Goal: Information Seeking & Learning: Learn about a topic

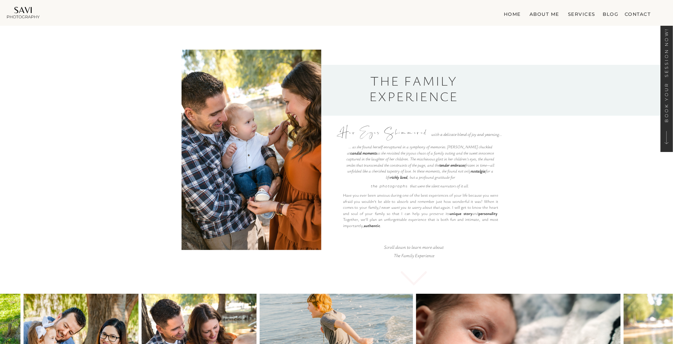
click at [591, 14] on nav "Services" at bounding box center [582, 13] width 30 height 6
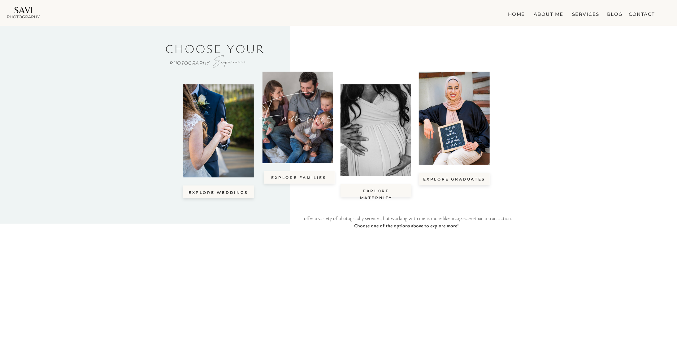
click at [322, 131] on icon "Families" at bounding box center [297, 115] width 74 height 52
click at [291, 173] on div at bounding box center [299, 177] width 71 height 12
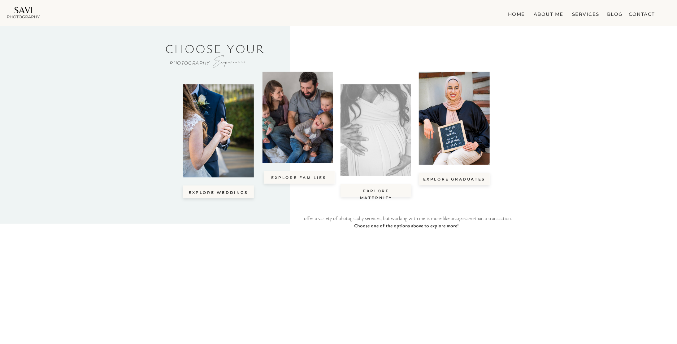
click at [380, 150] on div at bounding box center [376, 129] width 71 height 91
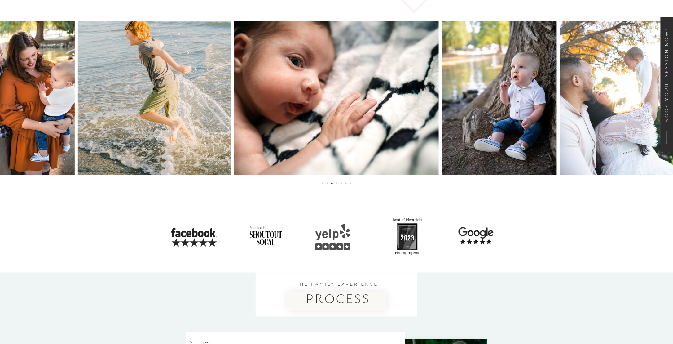
scroll to position [279, 0]
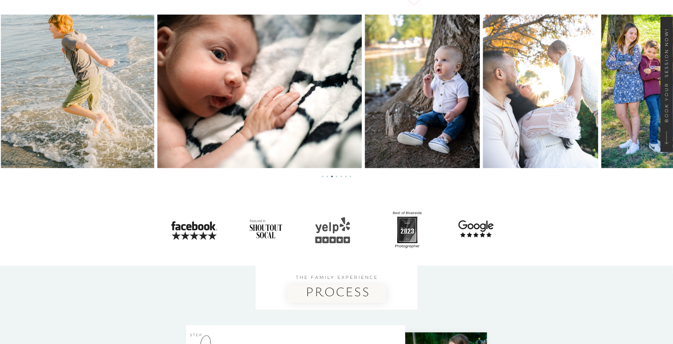
click at [367, 138] on img at bounding box center [422, 91] width 115 height 153
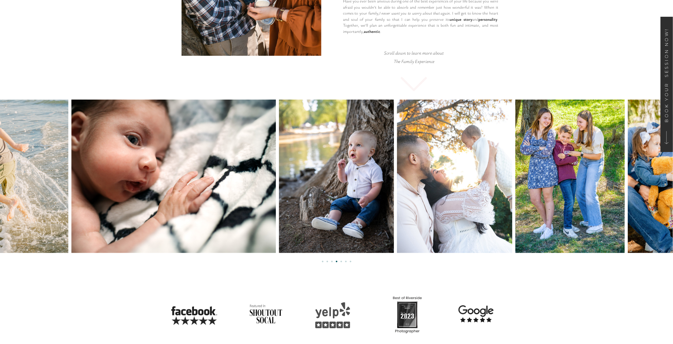
scroll to position [186, 0]
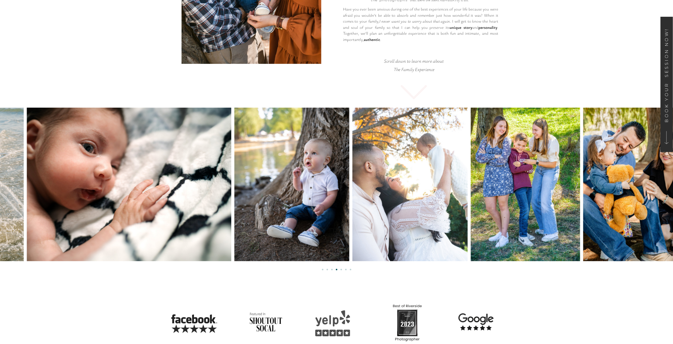
click at [353, 246] on img at bounding box center [410, 183] width 115 height 153
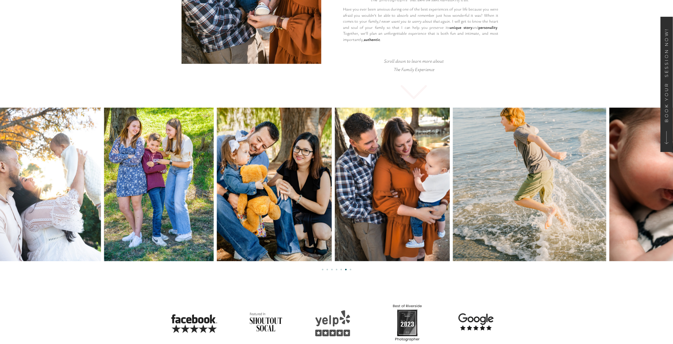
click at [237, 223] on img at bounding box center [274, 183] width 115 height 153
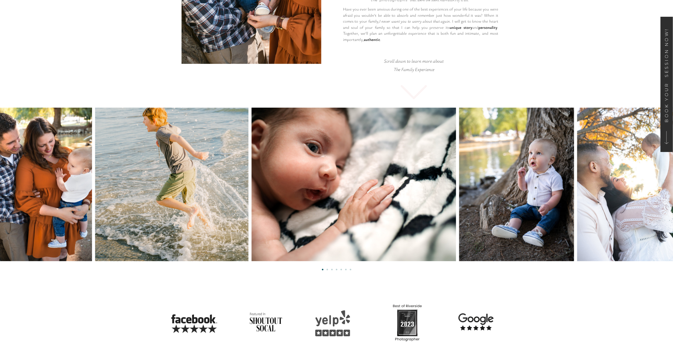
click at [142, 218] on img at bounding box center [171, 183] width 153 height 153
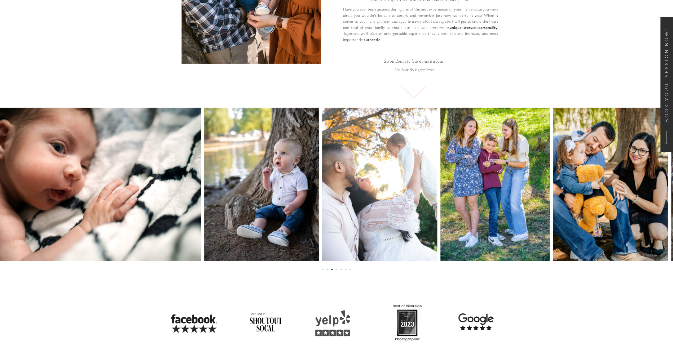
click at [240, 218] on img at bounding box center [261, 183] width 115 height 153
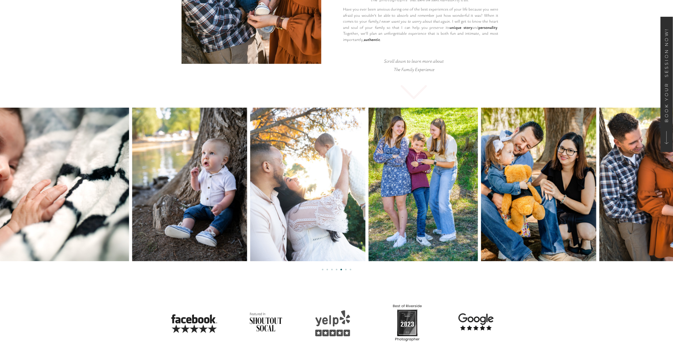
click at [368, 214] on img at bounding box center [423, 183] width 110 height 153
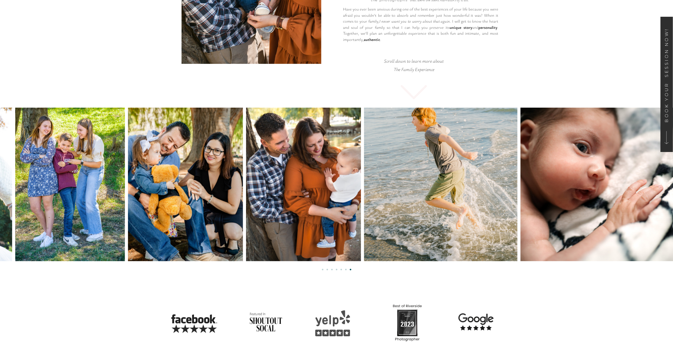
click at [268, 196] on img at bounding box center [303, 183] width 115 height 153
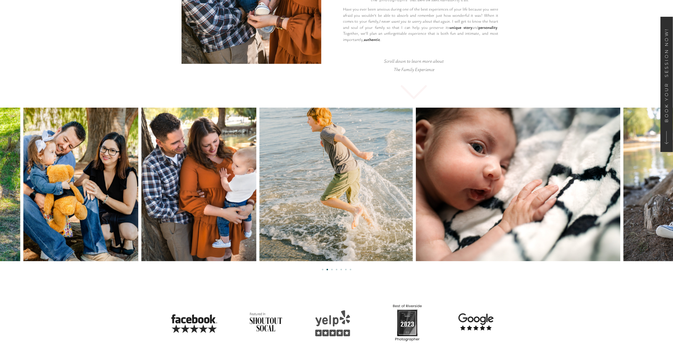
click at [416, 198] on img at bounding box center [518, 183] width 204 height 153
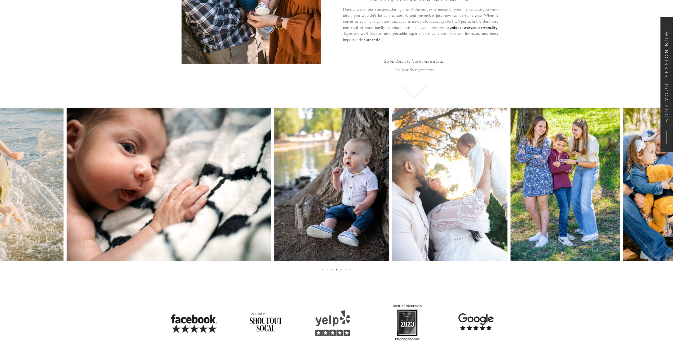
click at [510, 198] on img at bounding box center [565, 183] width 110 height 153
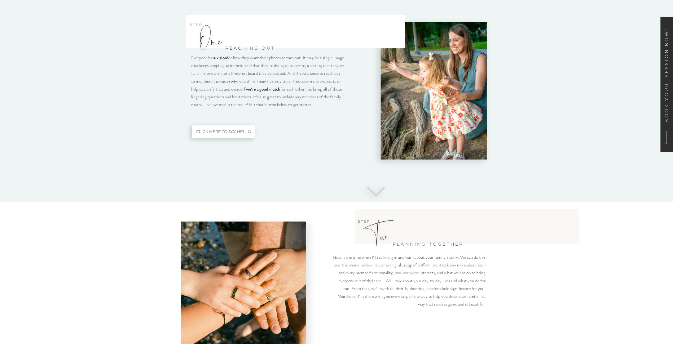
scroll to position [527, 0]
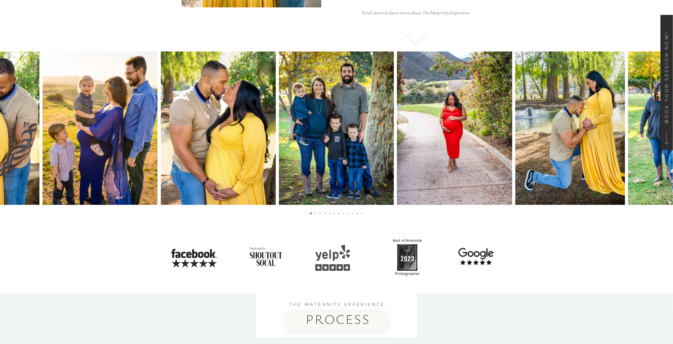
scroll to position [248, 0]
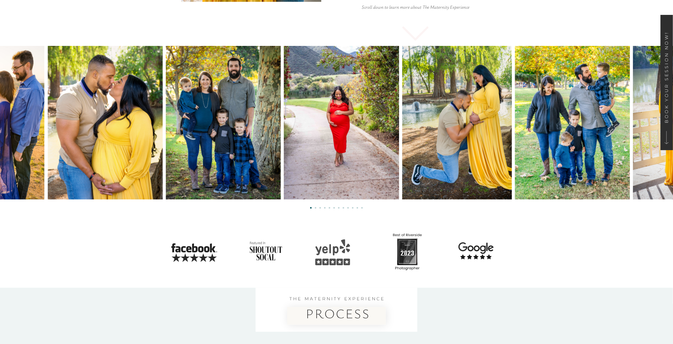
click at [402, 188] on img at bounding box center [457, 122] width 110 height 153
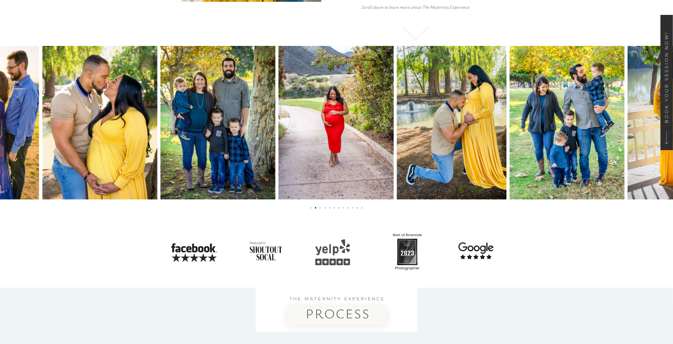
click at [509, 180] on img at bounding box center [566, 122] width 115 height 153
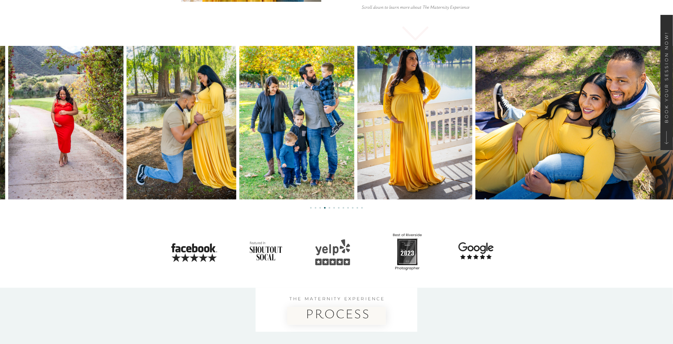
click at [387, 156] on img at bounding box center [414, 122] width 115 height 153
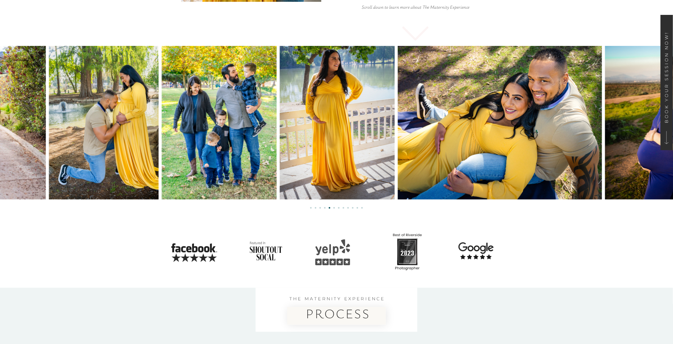
click at [398, 157] on img at bounding box center [500, 122] width 204 height 153
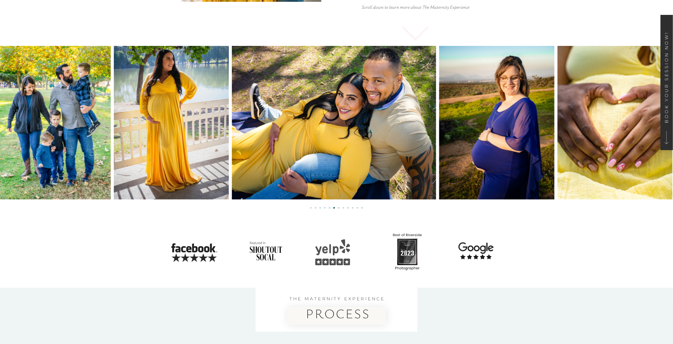
click at [439, 158] on img at bounding box center [496, 122] width 115 height 153
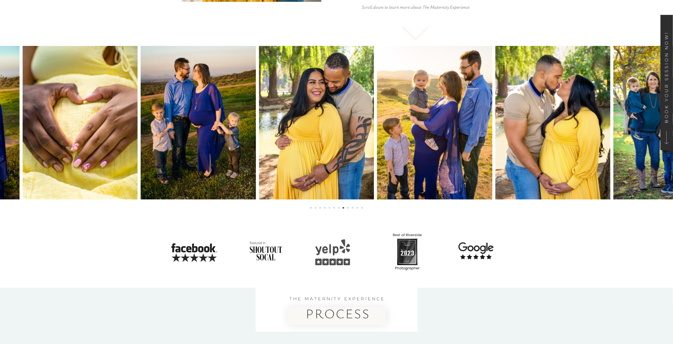
click at [231, 151] on img at bounding box center [198, 122] width 115 height 153
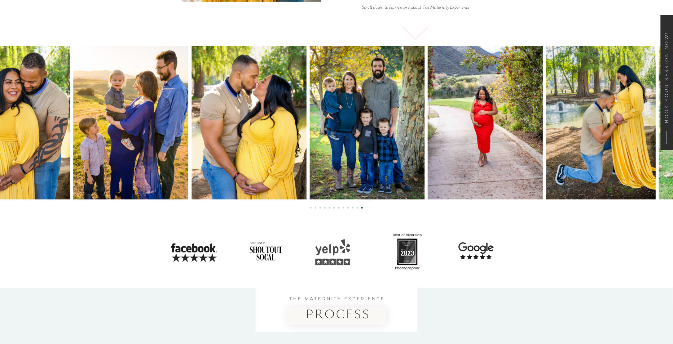
click at [429, 148] on img at bounding box center [485, 122] width 115 height 153
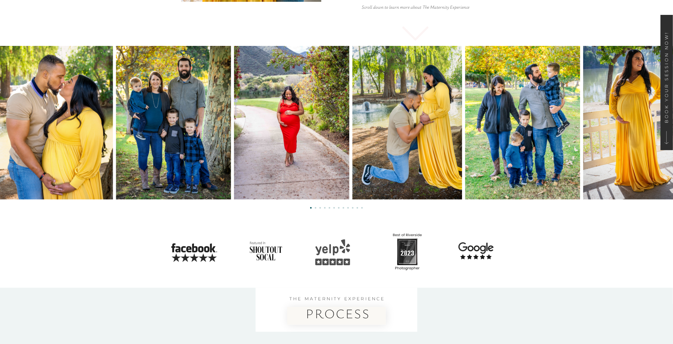
click at [352, 144] on img at bounding box center [407, 122] width 110 height 153
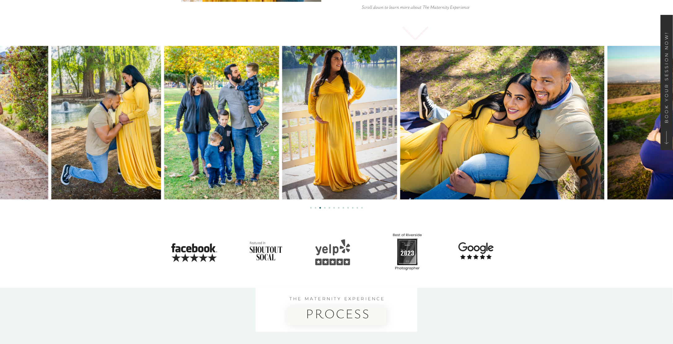
click at [259, 133] on img at bounding box center [221, 122] width 115 height 153
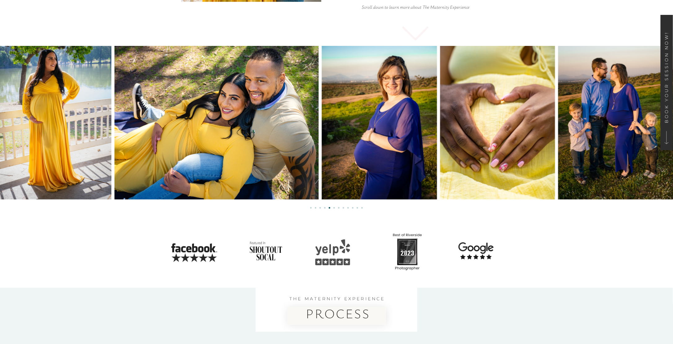
click at [236, 137] on img at bounding box center [217, 122] width 204 height 153
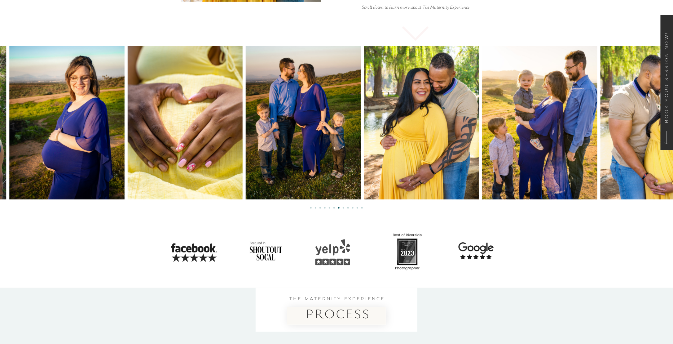
click at [300, 143] on img at bounding box center [303, 122] width 115 height 153
